Goal: Task Accomplishment & Management: Complete application form

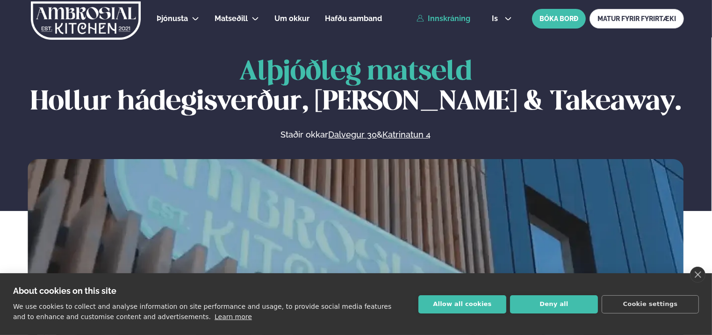
click at [456, 22] on link "Innskráning" at bounding box center [444, 18] width 54 height 8
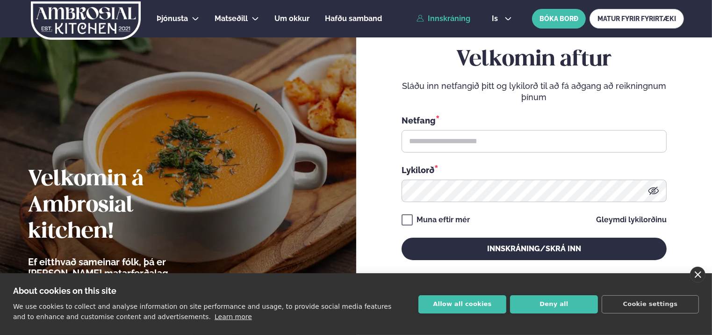
click at [701, 274] on link "close" at bounding box center [697, 275] width 15 height 16
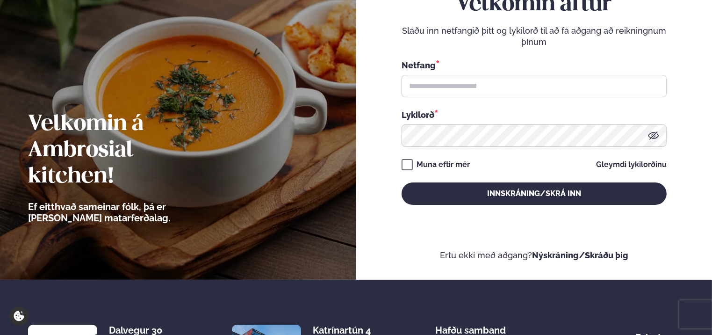
scroll to position [94, 0]
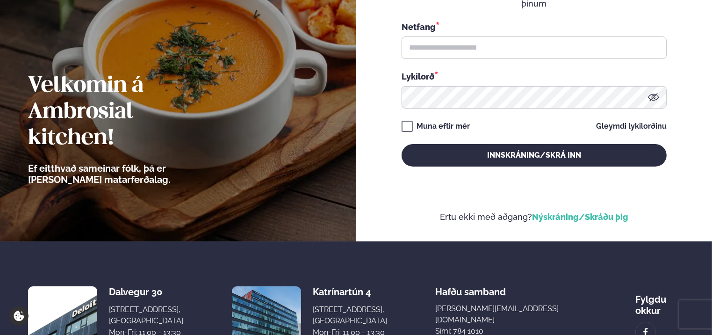
click at [563, 217] on link "Nýskráning/Skráðu þig" at bounding box center [580, 217] width 96 height 10
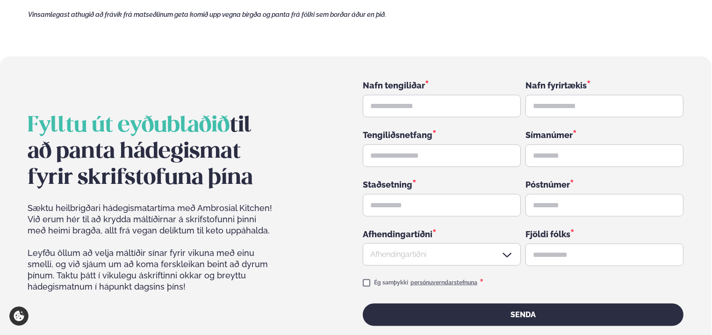
scroll to position [1411, 0]
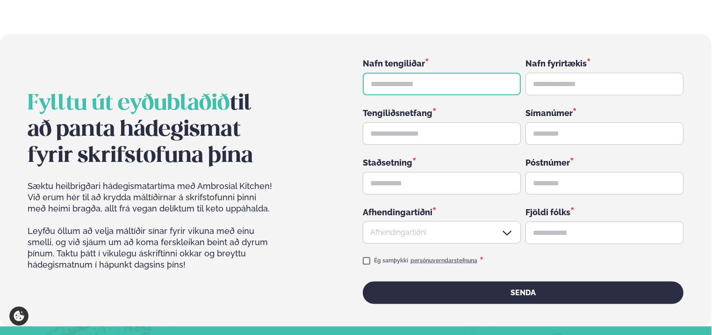
click at [418, 73] on input "text" at bounding box center [442, 84] width 158 height 22
click at [457, 57] on div "Nafn tengiliðar *" at bounding box center [442, 63] width 158 height 12
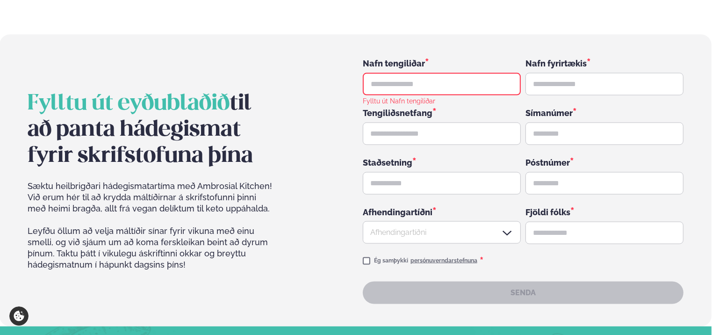
click at [549, 35] on section "Fylltu út eyðublaðið til að panta hádegismat fyrir skrifstofuna þína Sæktu heil…" at bounding box center [356, 181] width 712 height 292
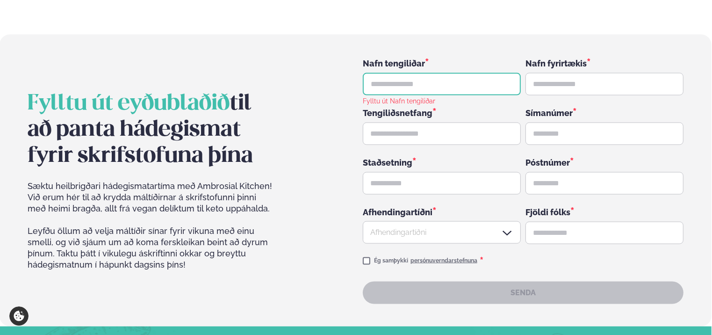
click at [423, 73] on input "text" at bounding box center [442, 84] width 158 height 22
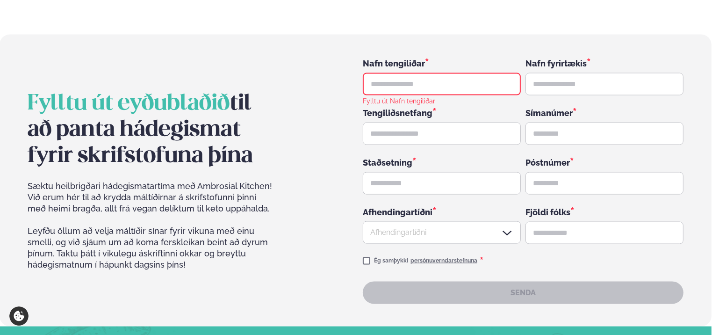
click at [289, 60] on div "Fylltu út eyðublaðið til að panta hádegismat fyrir skrifstofuna þína Sæktu heil…" at bounding box center [356, 180] width 656 height 247
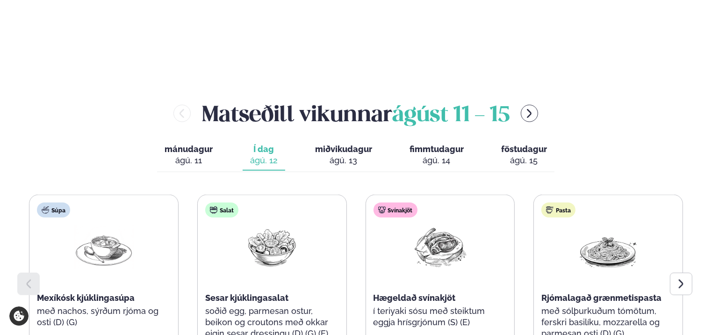
scroll to position [1033, 0]
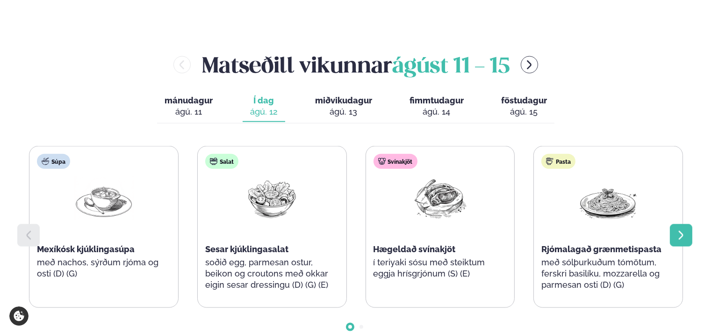
click at [689, 224] on div at bounding box center [681, 235] width 22 height 22
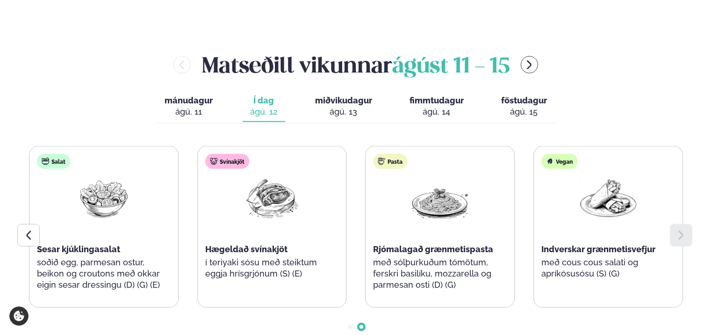
click at [687, 224] on div at bounding box center [681, 235] width 22 height 22
click at [35, 224] on div at bounding box center [28, 235] width 22 height 22
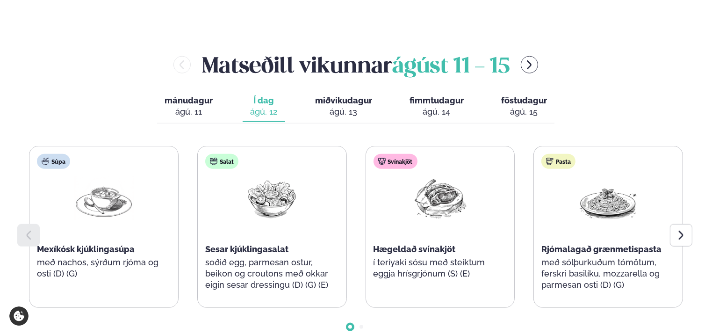
click at [36, 224] on div at bounding box center [28, 235] width 22 height 22
click at [683, 230] on icon at bounding box center [681, 235] width 11 height 11
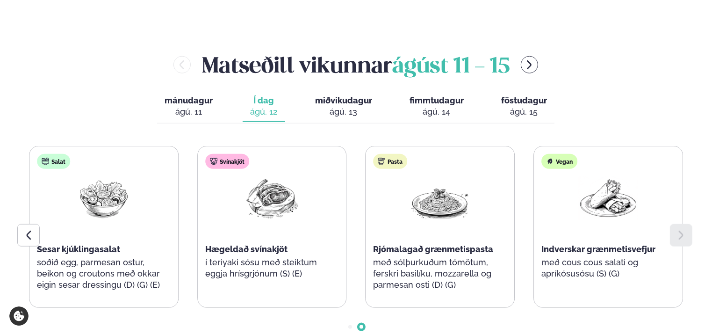
click at [354, 95] on span "miðvikudagur" at bounding box center [343, 100] width 57 height 10
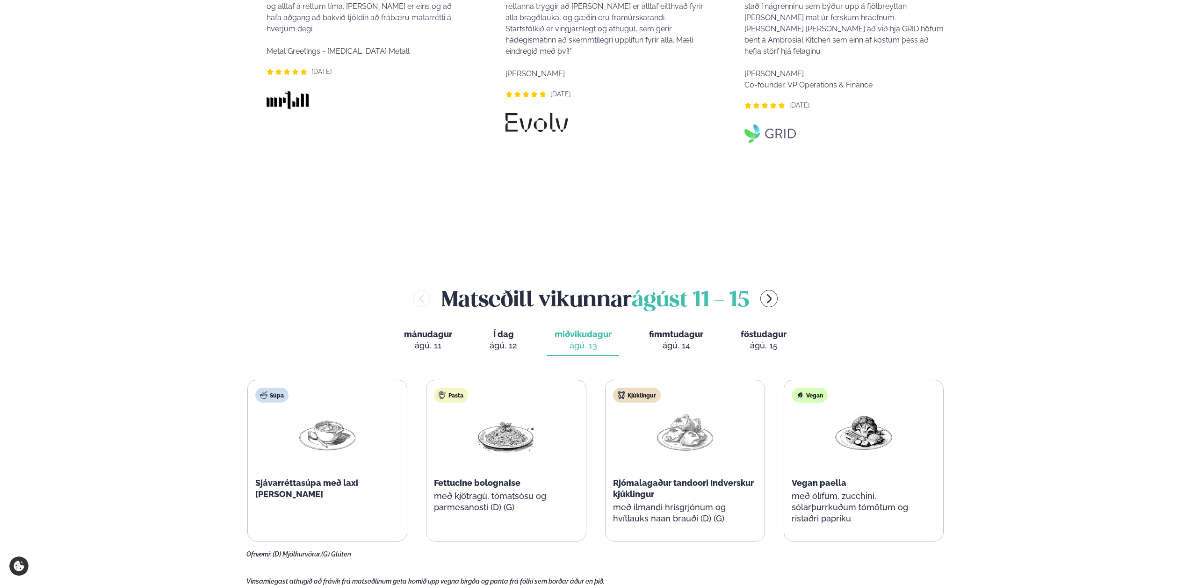
scroll to position [940, 0]
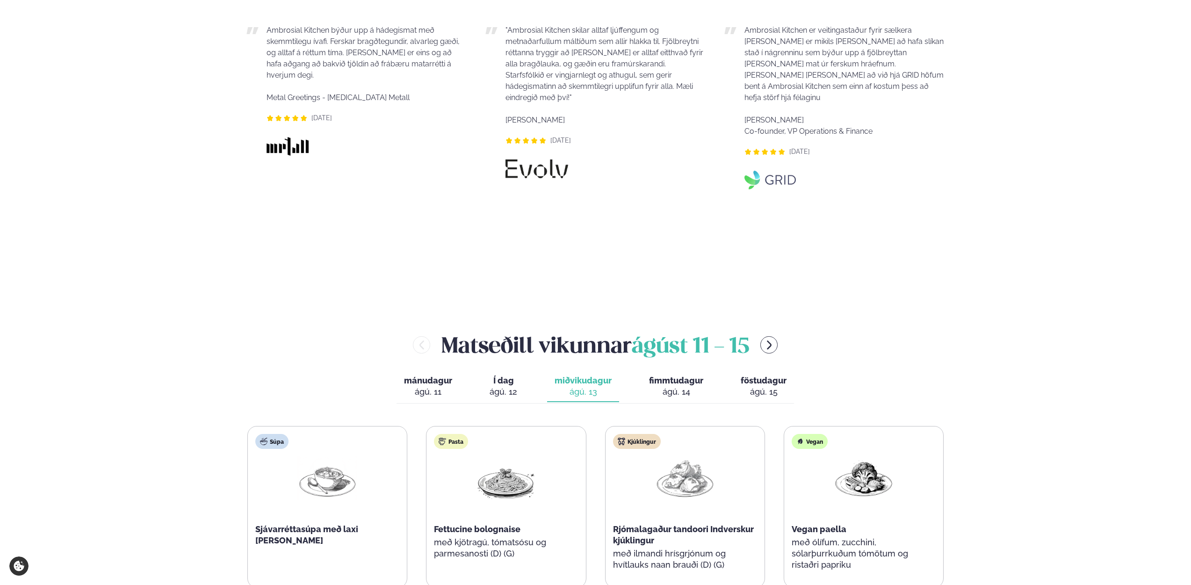
click at [666, 334] on div "ágú. 14" at bounding box center [676, 391] width 54 height 11
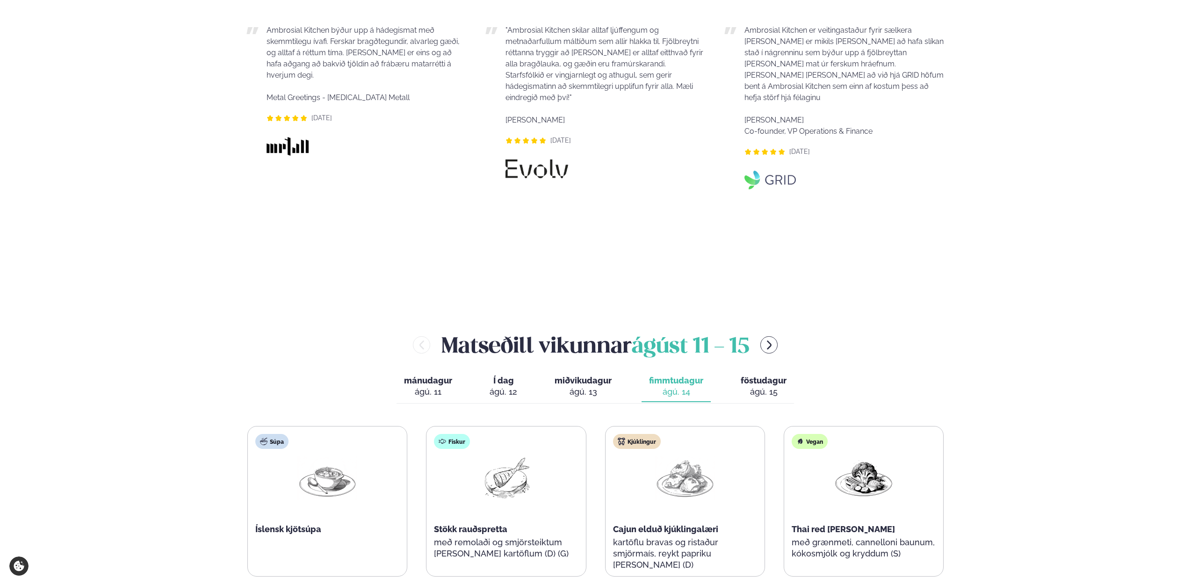
click at [604, 334] on span "miðvikudagur" at bounding box center [583, 380] width 57 height 10
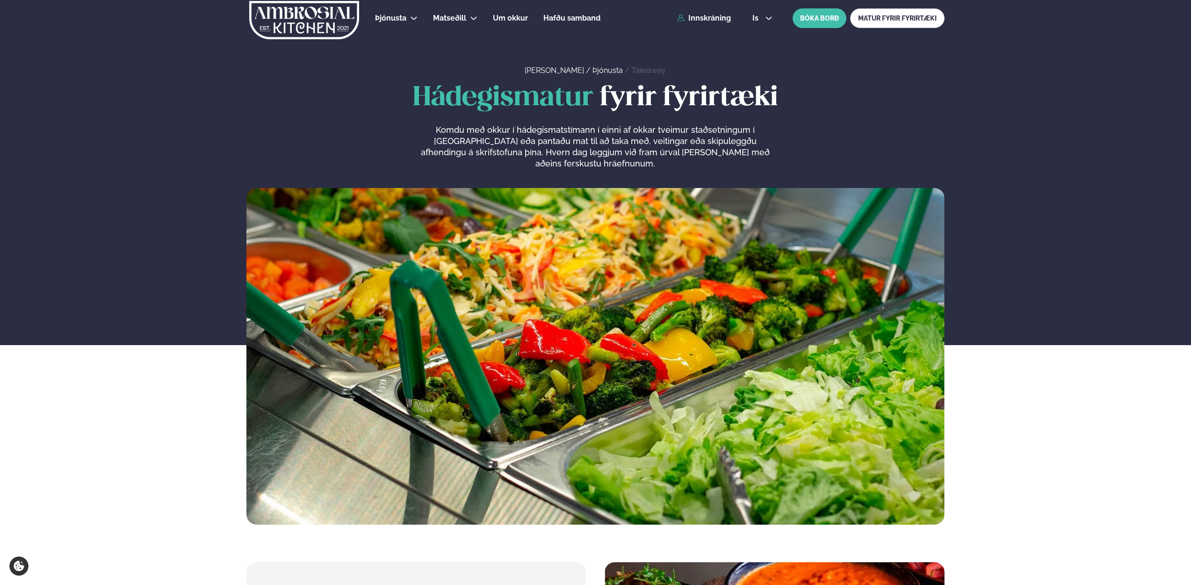
scroll to position [0, 0]
